Goal: Transaction & Acquisition: Purchase product/service

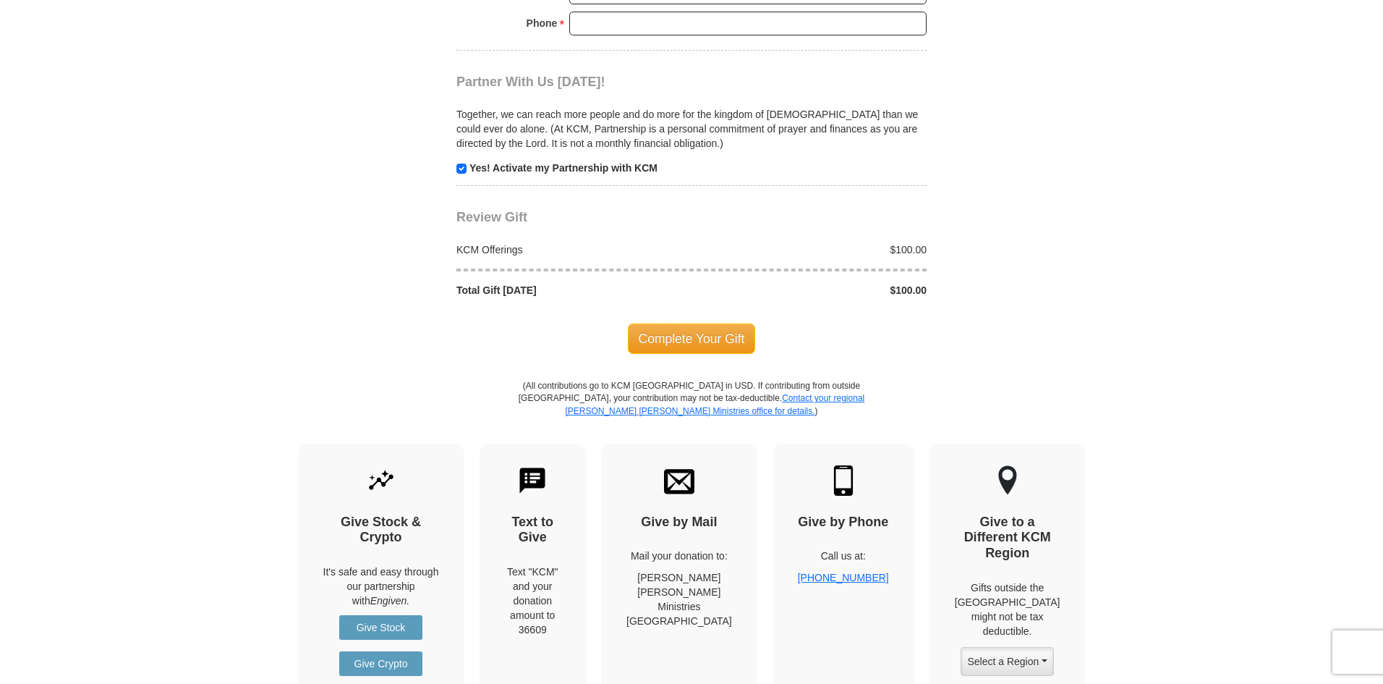
scroll to position [1302, 0]
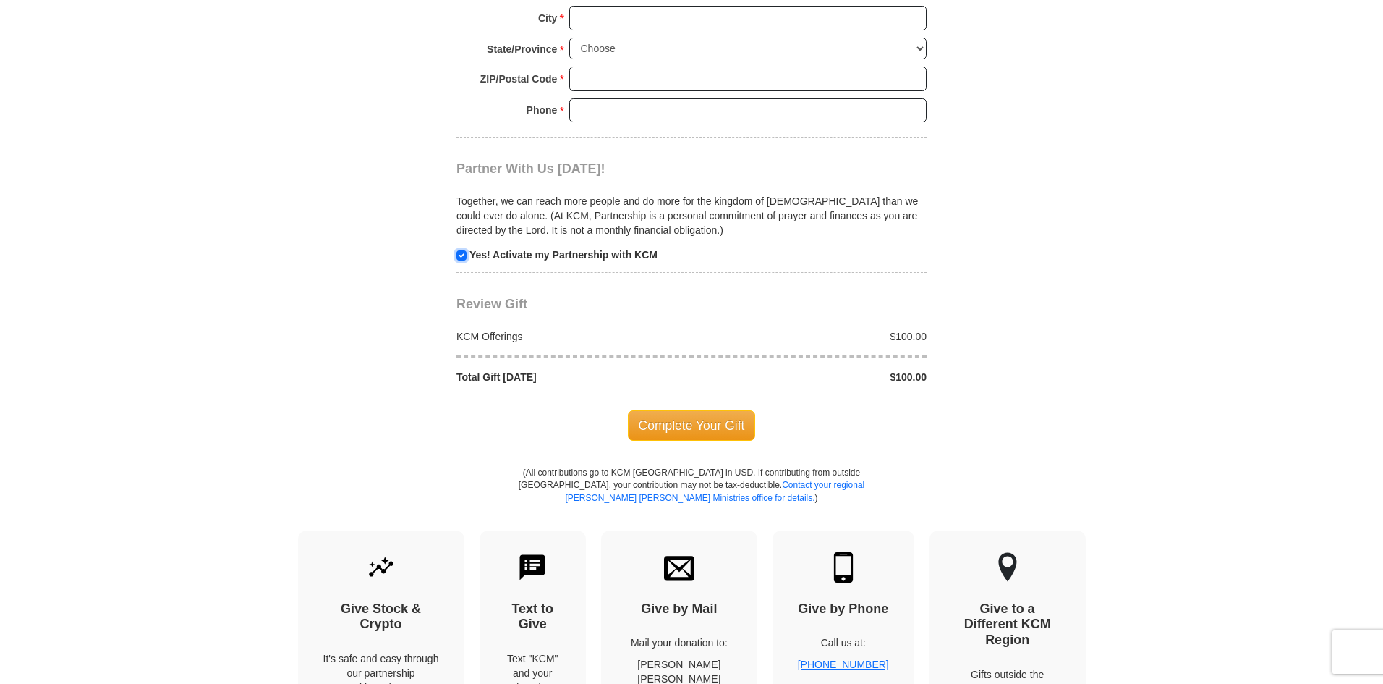
click at [464, 259] on input "checkbox" at bounding box center [462, 255] width 10 height 10
checkbox input "false"
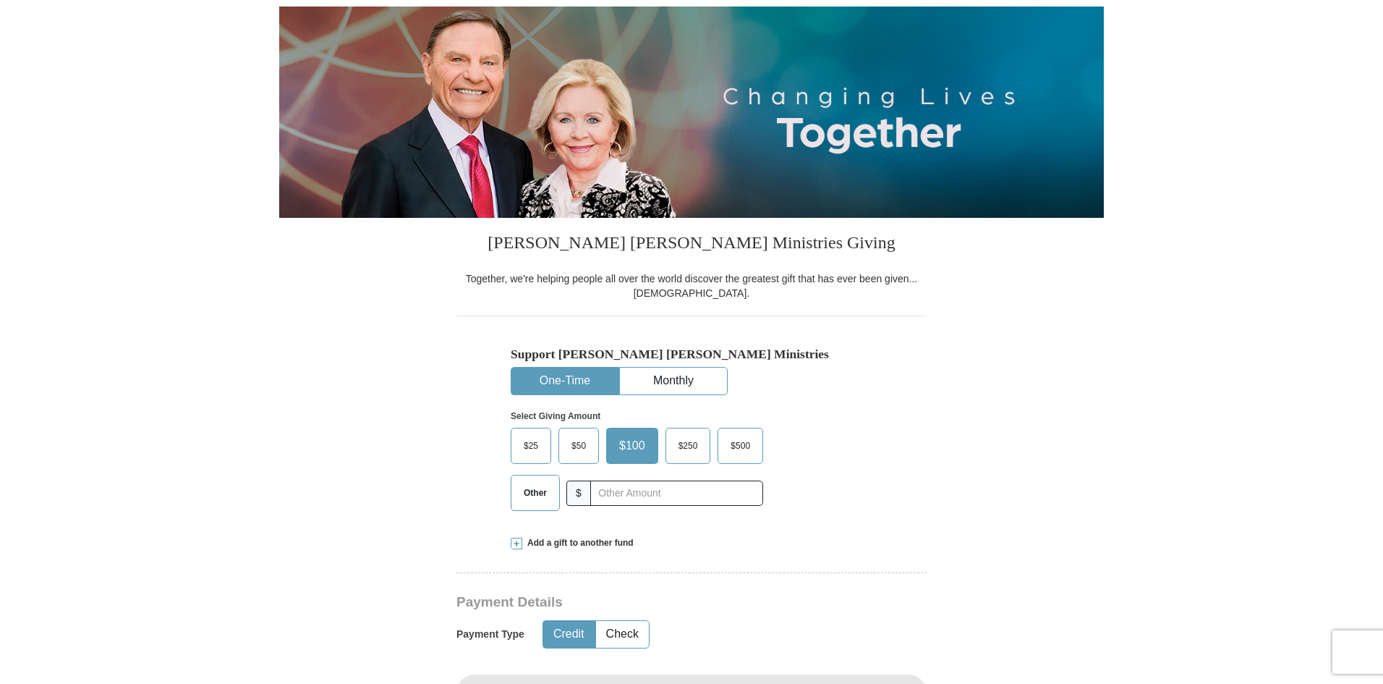
scroll to position [0, 0]
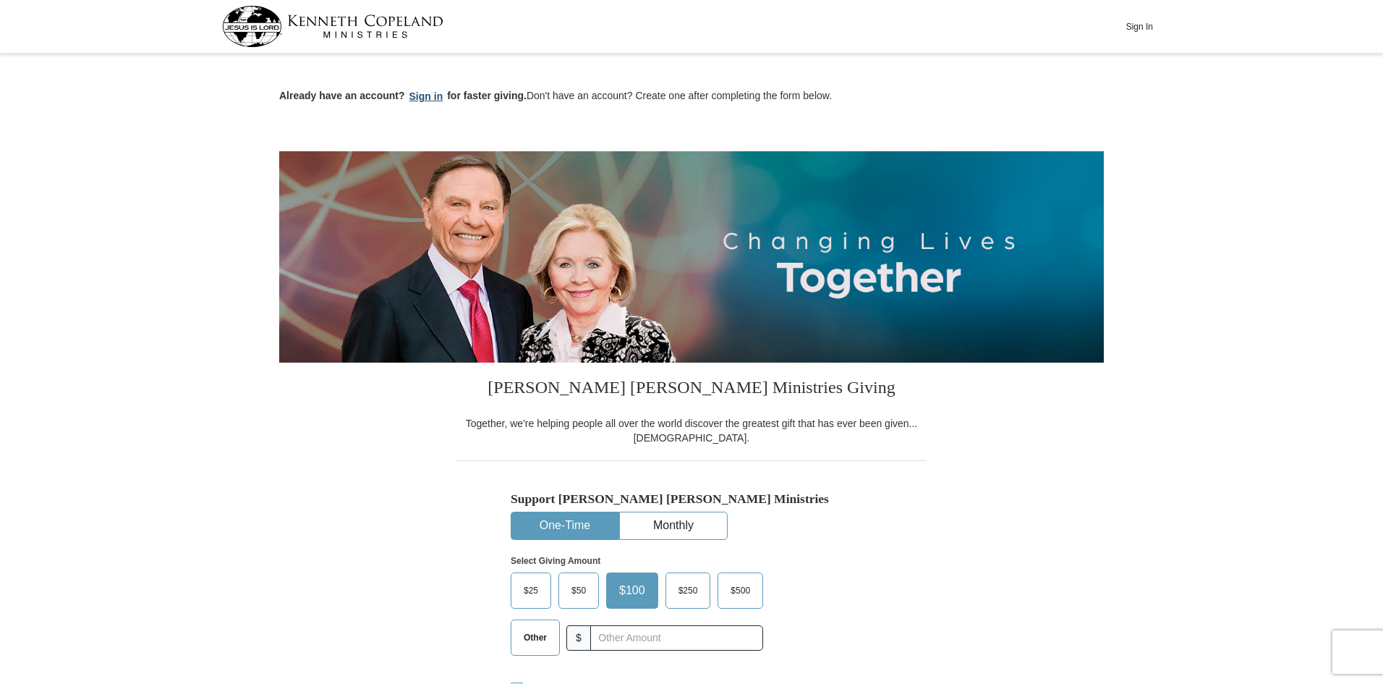
click at [427, 89] on button "Sign in" at bounding box center [426, 96] width 43 height 17
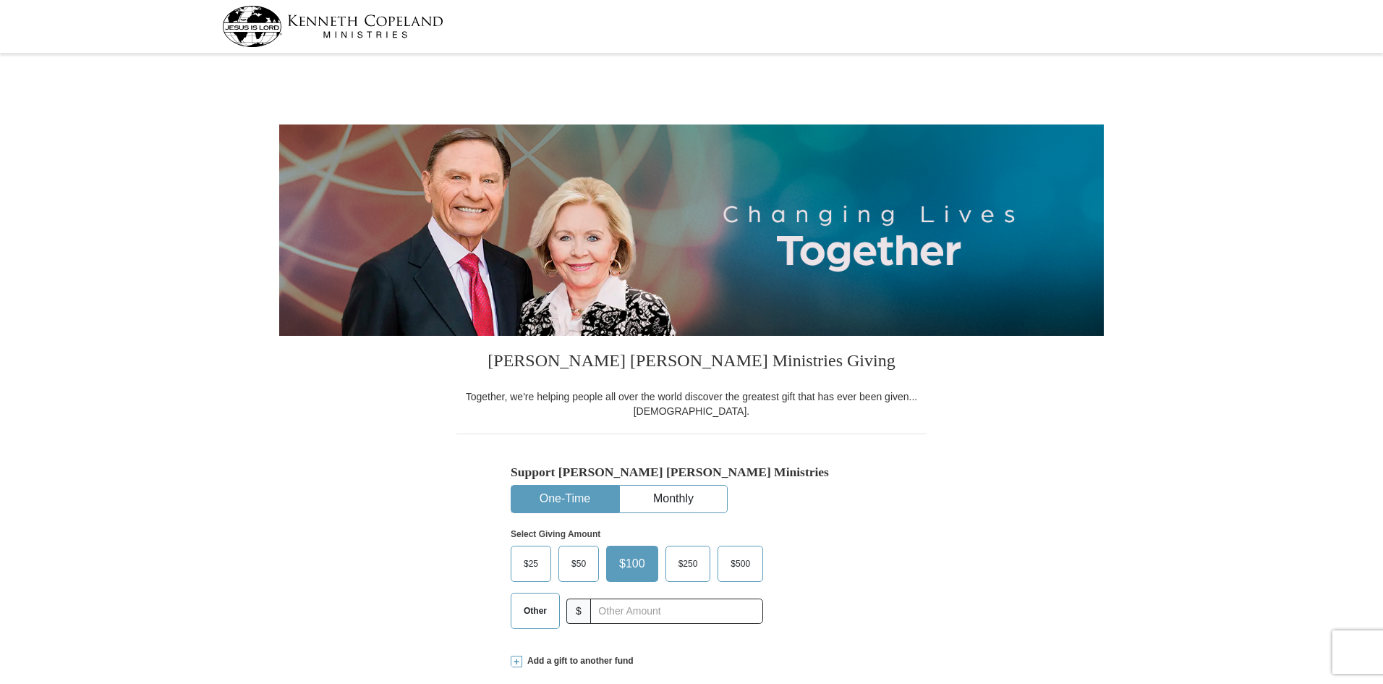
select select "MO"
